Goal: Find contact information: Find contact information

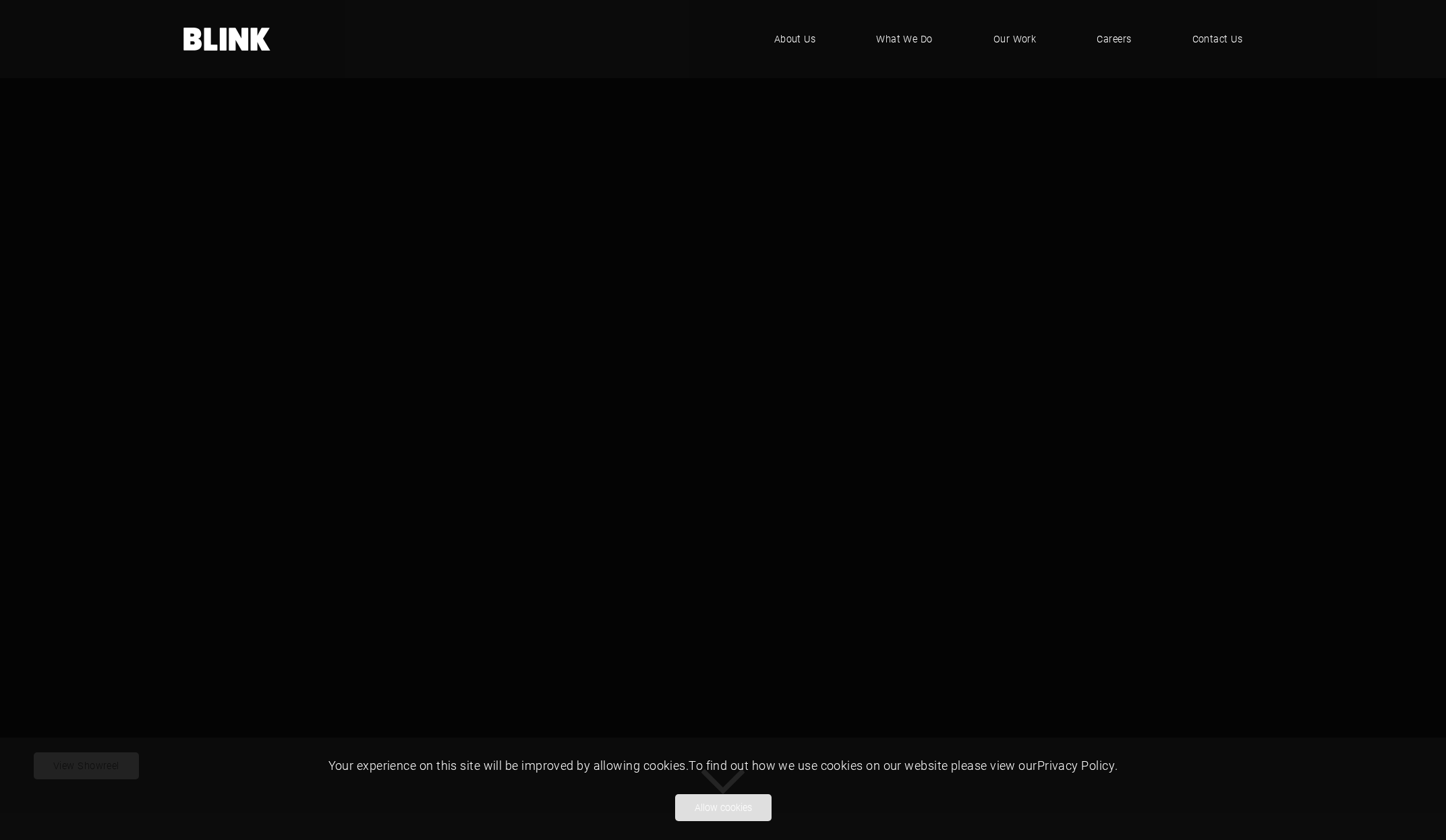
click at [724, 812] on button "Allow cookies" at bounding box center [723, 808] width 97 height 27
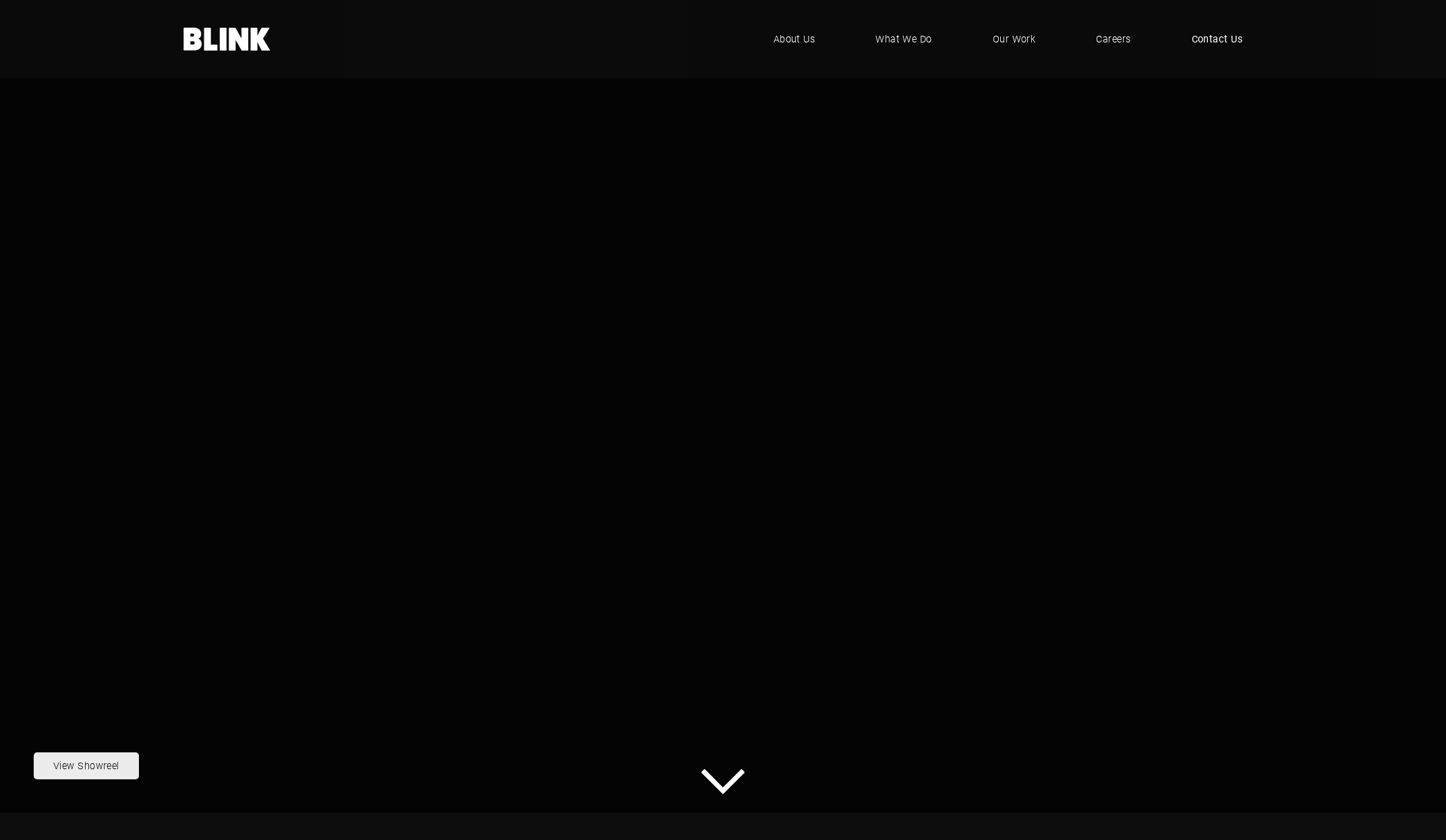
click at [1233, 42] on span "Contact Us" at bounding box center [1217, 40] width 51 height 15
